Goal: Task Accomplishment & Management: Manage account settings

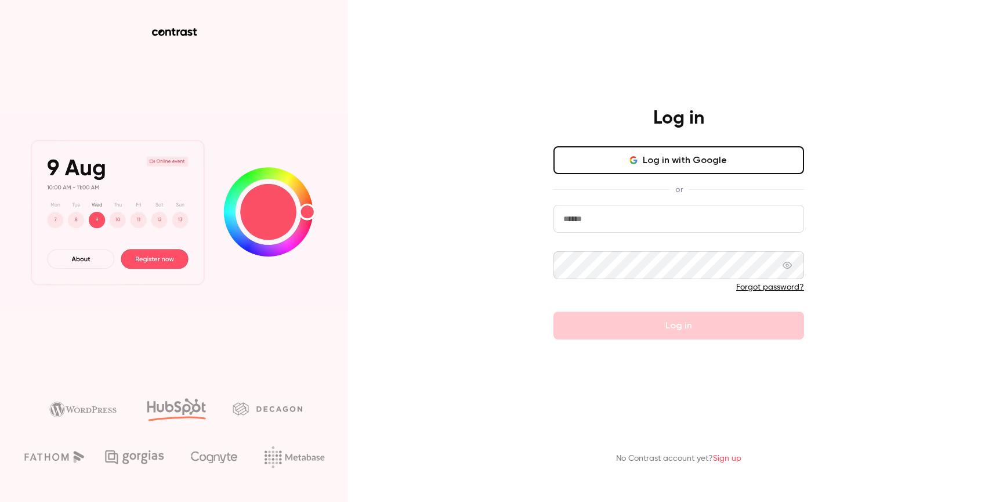
click at [0, 501] on nordpass-portal at bounding box center [0, 502] width 0 height 0
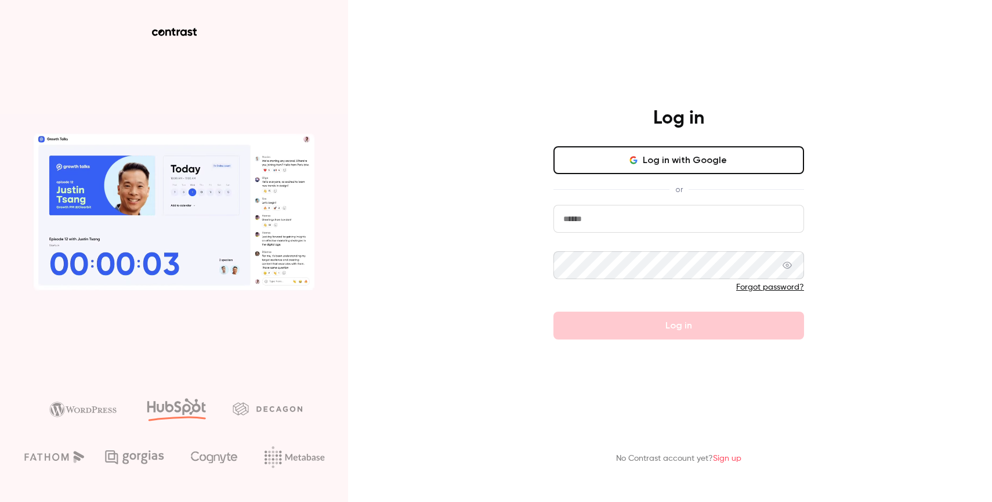
type input "**********"
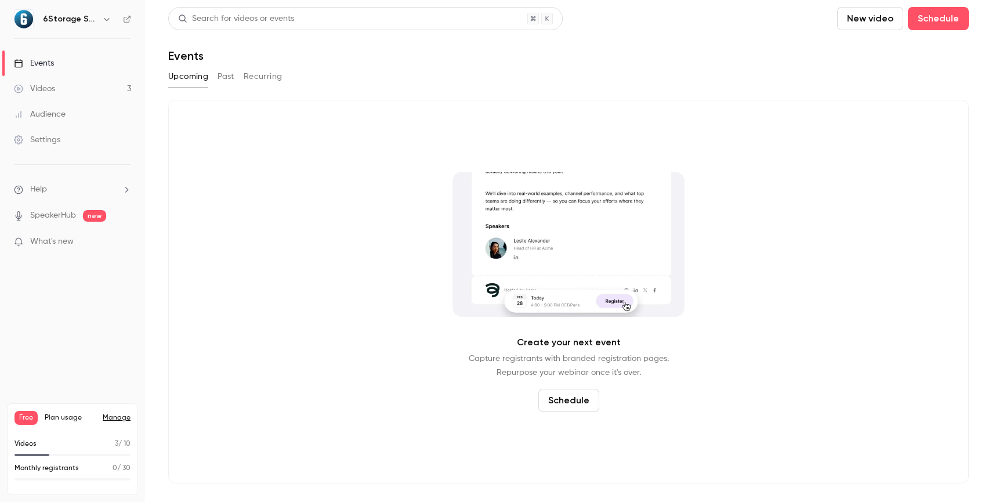
click at [118, 420] on link "Manage" at bounding box center [117, 417] width 28 height 9
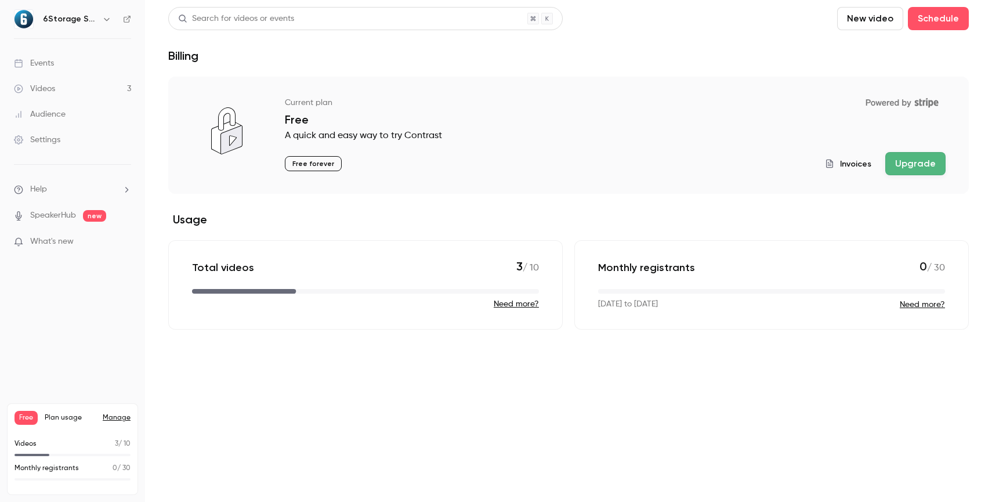
click at [63, 242] on span "What's new" at bounding box center [51, 241] width 43 height 12
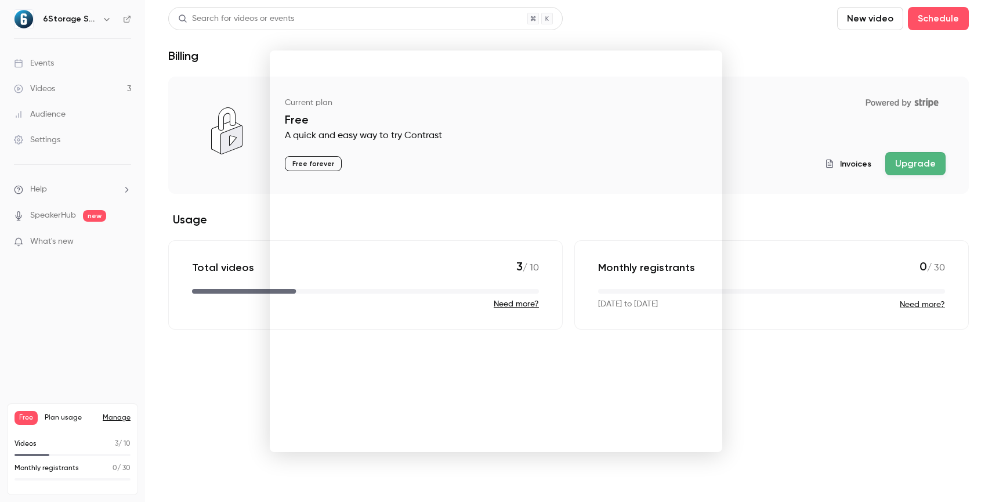
click at [57, 215] on div at bounding box center [496, 251] width 992 height 502
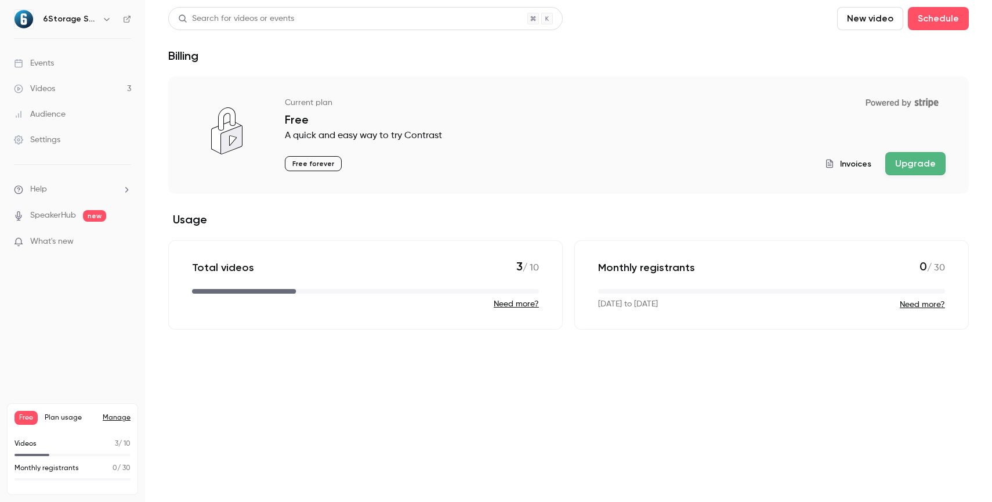
click at [56, 215] on link "SpeakerHub" at bounding box center [53, 215] width 46 height 12
click at [111, 411] on div "Free Plan usage Manage" at bounding box center [72, 418] width 116 height 14
click at [113, 420] on link "Manage" at bounding box center [117, 417] width 28 height 9
click at [57, 419] on span "Plan usage" at bounding box center [70, 417] width 51 height 9
click at [50, 419] on span "Plan usage" at bounding box center [70, 417] width 51 height 9
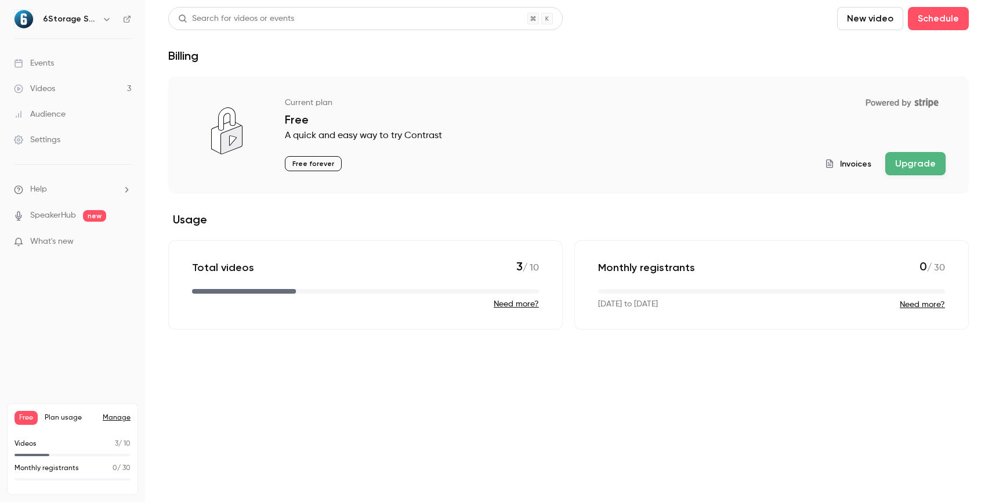
click at [67, 478] on span at bounding box center [72, 479] width 116 height 2
click at [29, 417] on span "Free" at bounding box center [25, 418] width 23 height 14
click at [54, 418] on span "Plan usage" at bounding box center [70, 417] width 51 height 9
click at [83, 10] on div "6Storage Software Solutions" at bounding box center [72, 19] width 117 height 20
click at [75, 19] on h6 "6Storage Software Solutions" at bounding box center [70, 19] width 55 height 12
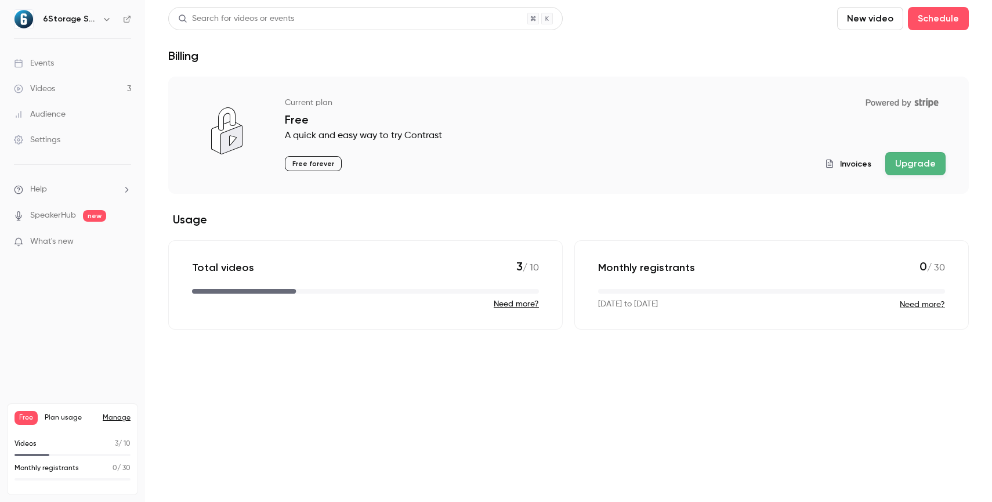
click at [35, 62] on div "Events" at bounding box center [34, 63] width 40 height 12
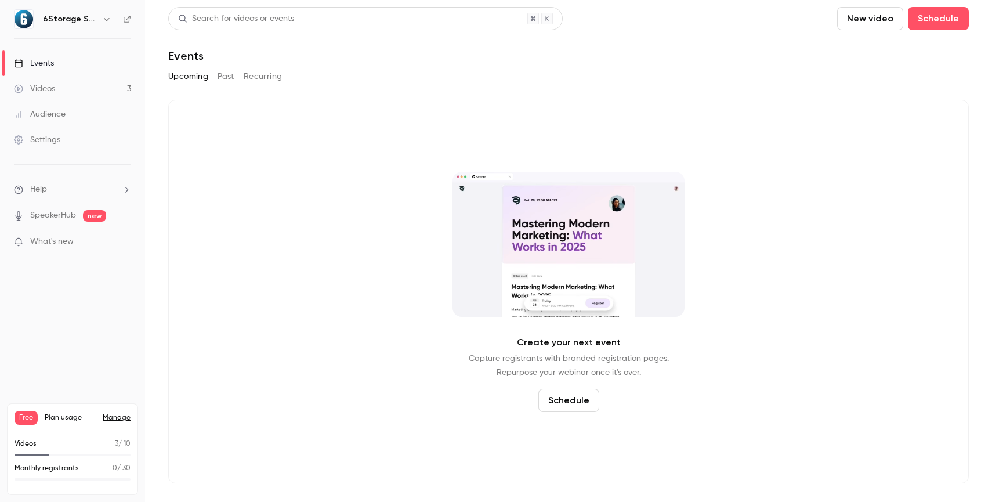
click at [75, 87] on link "Videos 3" at bounding box center [72, 89] width 145 height 26
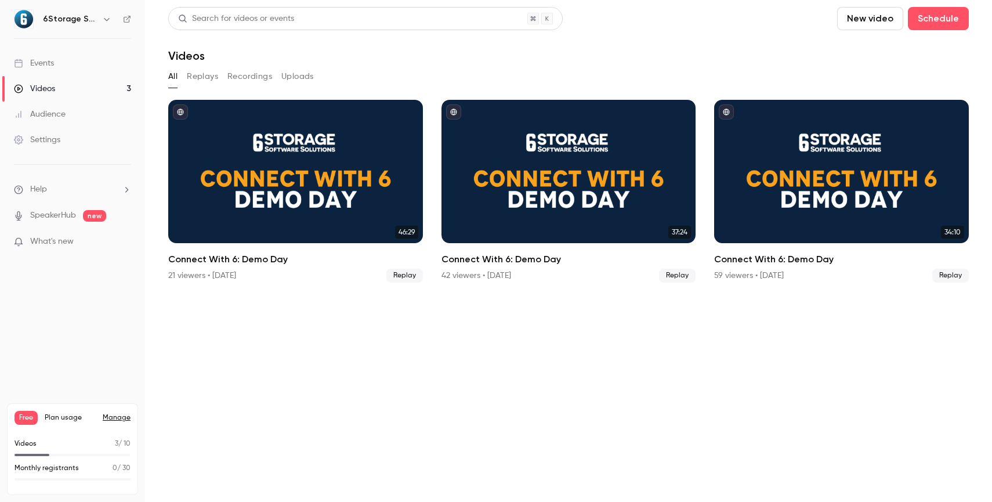
click at [70, 114] on link "Audience" at bounding box center [72, 114] width 145 height 26
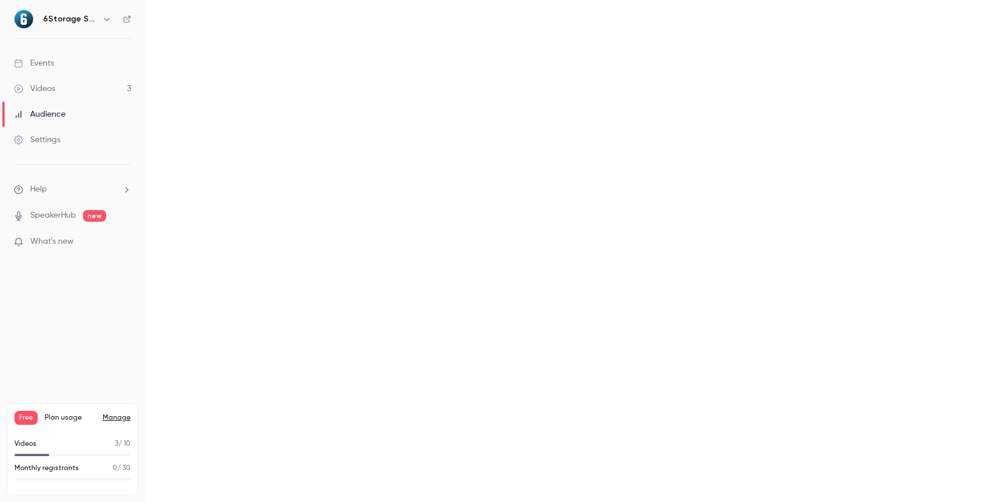
click at [50, 140] on div "Settings" at bounding box center [37, 140] width 46 height 12
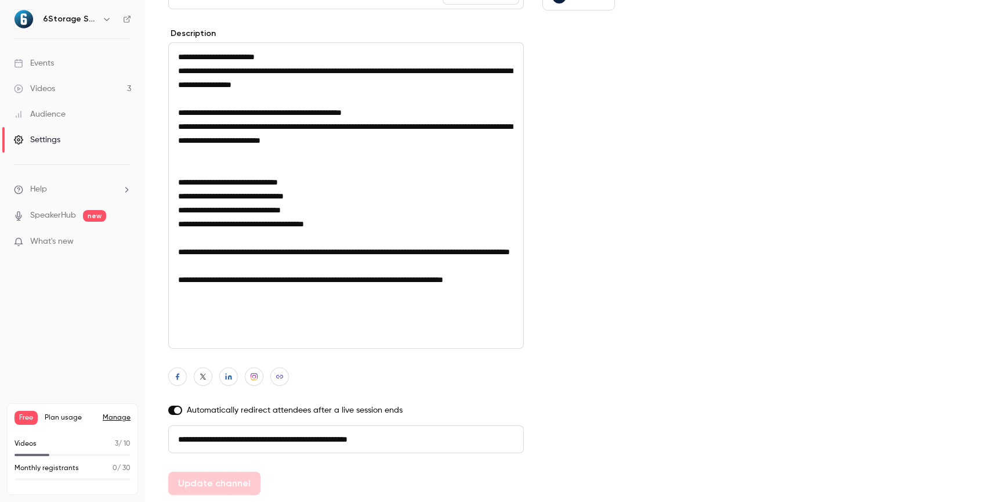
click at [45, 186] on span "Help" at bounding box center [38, 189] width 17 height 12
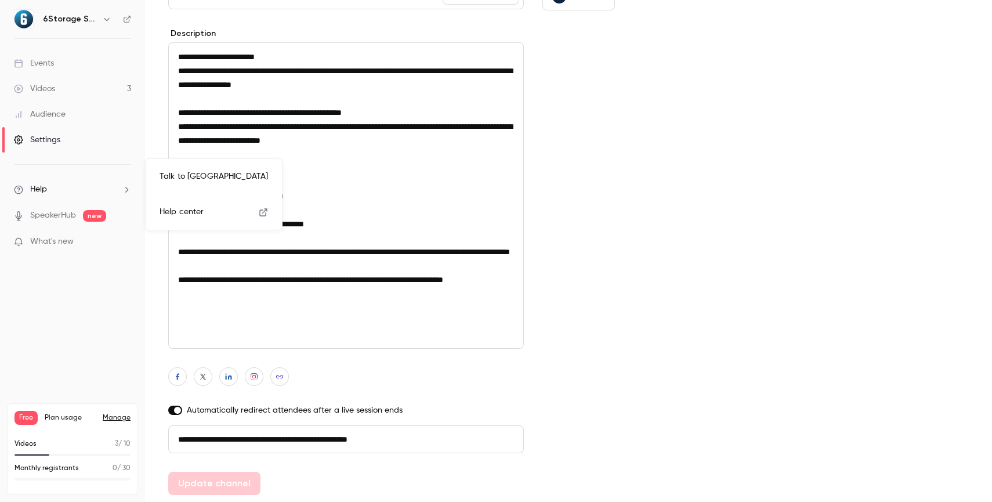
click at [49, 211] on div at bounding box center [496, 251] width 992 height 502
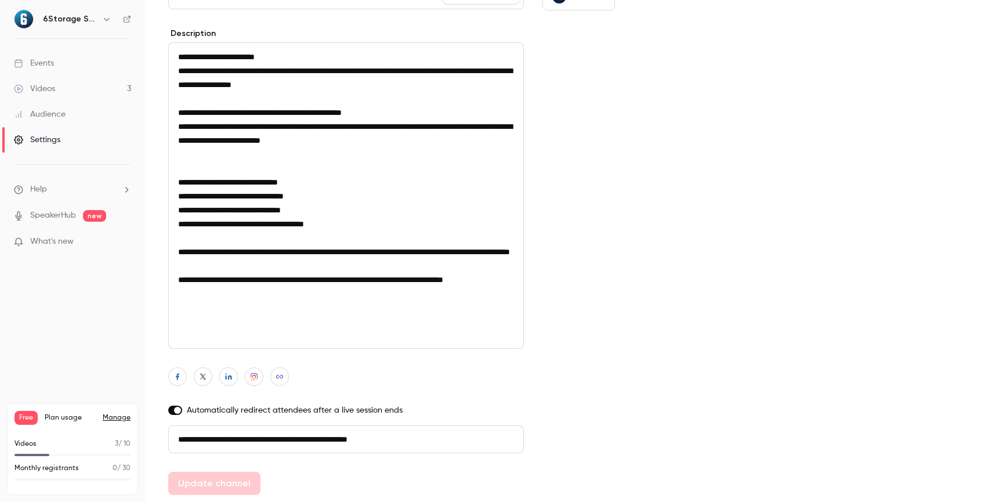
click at [48, 213] on link "SpeakerHub" at bounding box center [53, 215] width 46 height 12
click at [59, 418] on span "Plan usage" at bounding box center [70, 417] width 51 height 9
click at [27, 418] on span "Free" at bounding box center [25, 418] width 23 height 14
click at [119, 417] on link "Manage" at bounding box center [117, 417] width 28 height 9
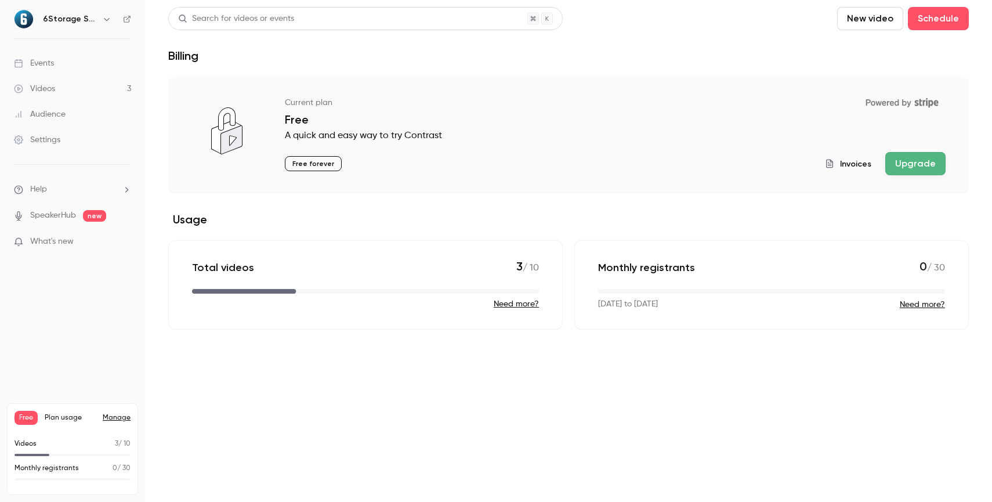
click at [117, 416] on link "Manage" at bounding box center [117, 417] width 28 height 9
click at [313, 161] on p "Free forever" at bounding box center [313, 163] width 57 height 15
click at [117, 417] on link "Manage" at bounding box center [117, 417] width 28 height 9
click at [59, 22] on h6 "6Storage Software Solutions" at bounding box center [70, 19] width 55 height 12
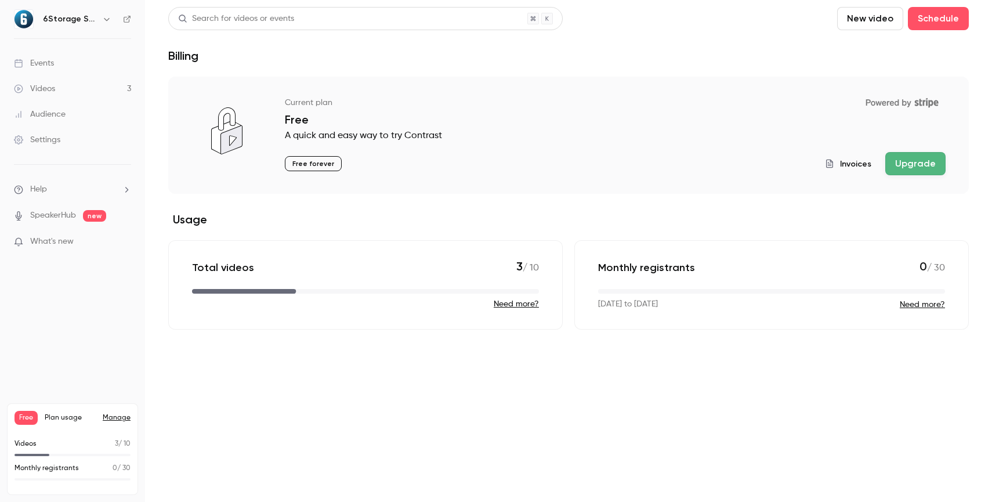
click at [66, 19] on h6 "6Storage Software Solutions" at bounding box center [70, 19] width 55 height 12
click at [35, 20] on div "6Storage Software Solutions" at bounding box center [72, 19] width 117 height 20
click at [314, 162] on p "Free forever" at bounding box center [313, 163] width 57 height 15
click at [862, 163] on span "Invoices" at bounding box center [855, 164] width 31 height 12
click at [849, 162] on span "Invoices" at bounding box center [855, 164] width 31 height 12
